Goal: Navigation & Orientation: Find specific page/section

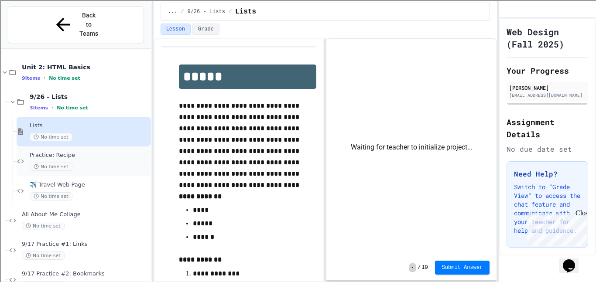
click at [96, 147] on div "Practice: Recipe No time set" at bounding box center [84, 162] width 134 height 30
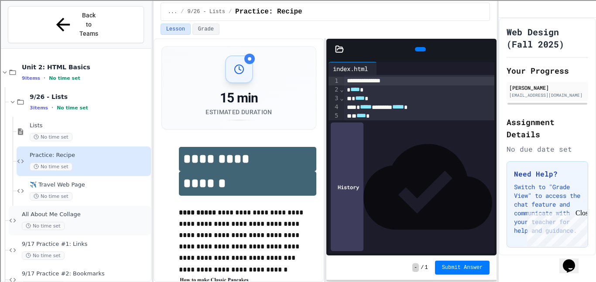
click at [116, 206] on div "All About Me Collage No time set" at bounding box center [80, 221] width 142 height 30
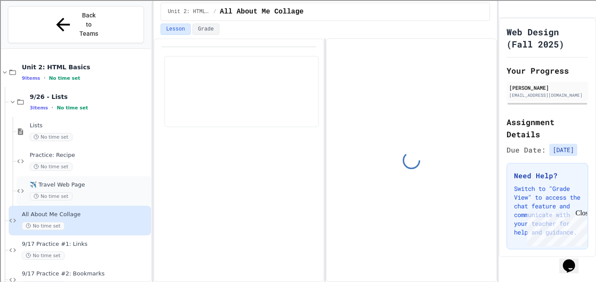
click at [120, 192] on div "No time set" at bounding box center [90, 196] width 120 height 8
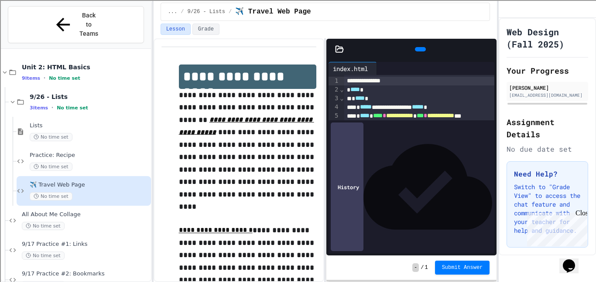
click at [488, 49] on icon at bounding box center [488, 49] width 0 height 0
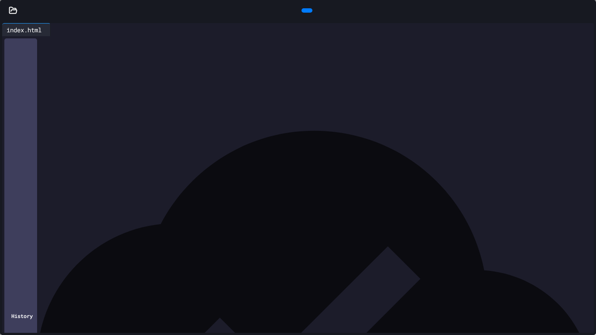
click at [306, 10] on icon at bounding box center [306, 10] width 0 height 0
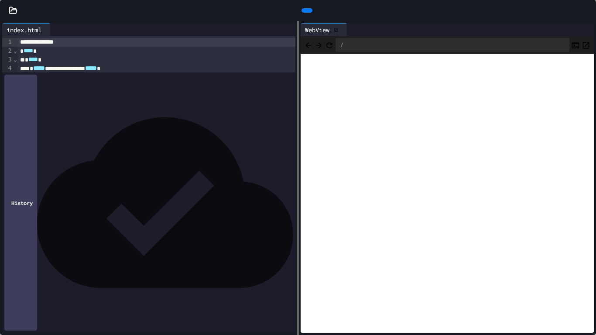
click at [157, 182] on div "* ** *** ** *" at bounding box center [156, 181] width 278 height 9
